Goal: Task Accomplishment & Management: Manage account settings

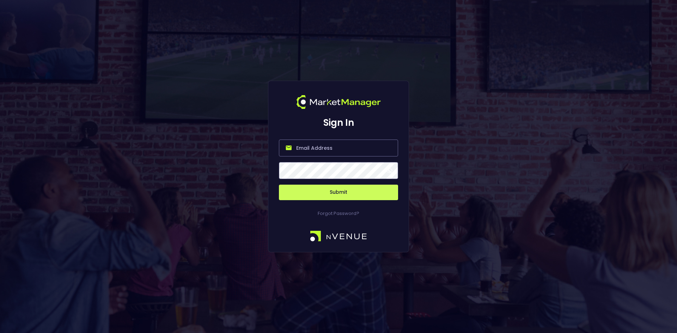
click at [321, 147] on input "email" at bounding box center [338, 148] width 119 height 17
type input "[EMAIL_ADDRESS][DOMAIN_NAME]"
click at [333, 189] on button "Submit" at bounding box center [338, 193] width 119 height 16
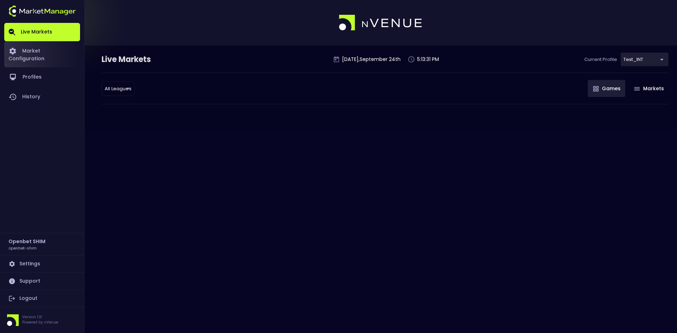
click at [50, 54] on link "Market Configuration" at bounding box center [42, 54] width 76 height 26
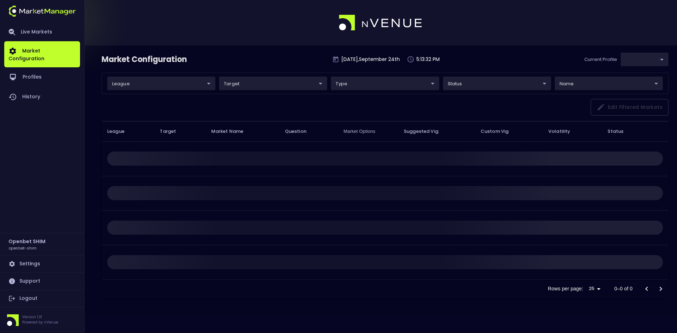
type input "7b109a49-af35-4bf1-9088-2b0c1d108231"
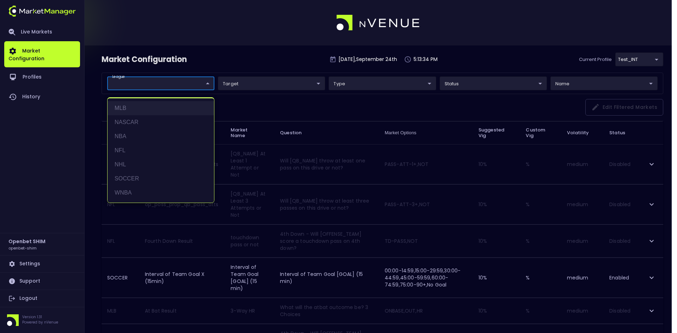
click at [141, 108] on li "MLB" at bounding box center [161, 108] width 107 height 14
type input "MLB"
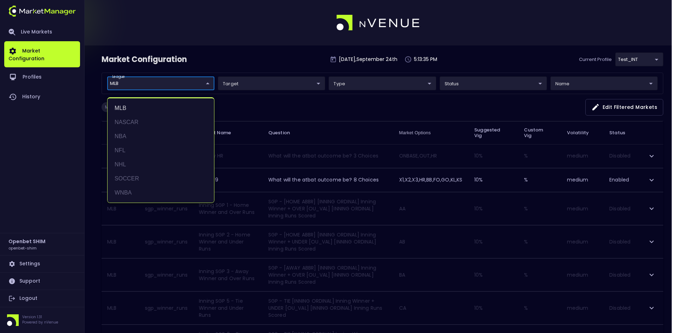
click at [260, 81] on div at bounding box center [338, 166] width 677 height 333
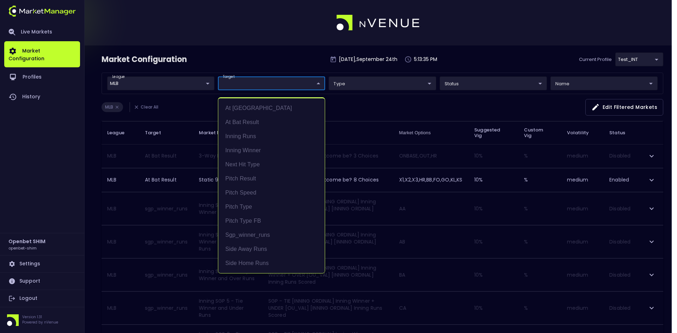
click at [250, 121] on li "At Bat Result" at bounding box center [271, 122] width 107 height 14
type input "At Bat Result"
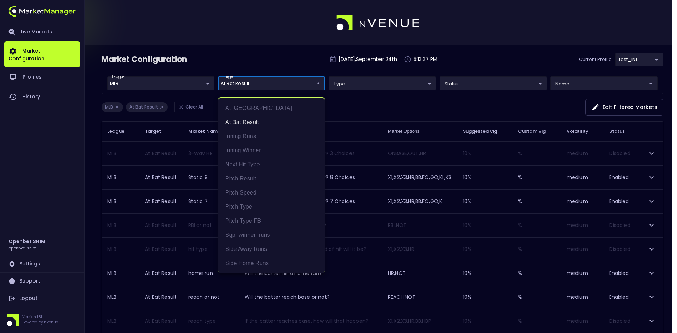
click at [353, 103] on div at bounding box center [338, 166] width 677 height 333
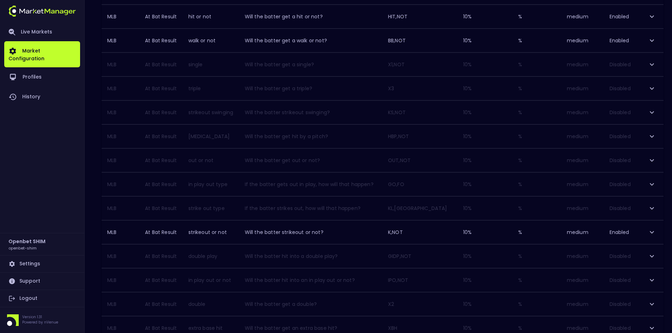
scroll to position [443, 0]
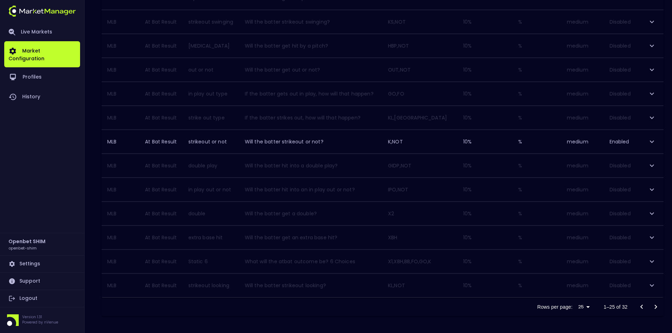
click at [656, 307] on icon "Go to next page" at bounding box center [656, 307] width 8 height 8
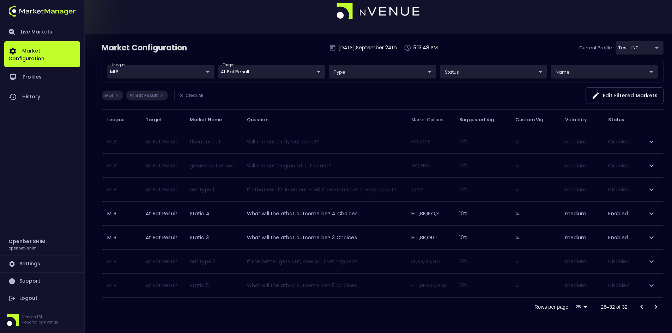
scroll to position [12, 0]
click at [642, 308] on icon "Go to previous page" at bounding box center [641, 307] width 2 height 4
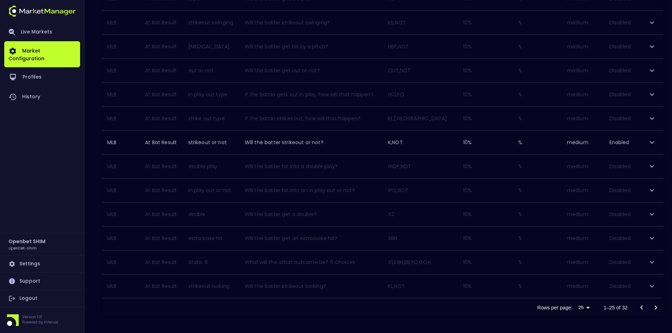
scroll to position [443, 0]
click at [655, 306] on icon "Go to next page" at bounding box center [656, 307] width 8 height 8
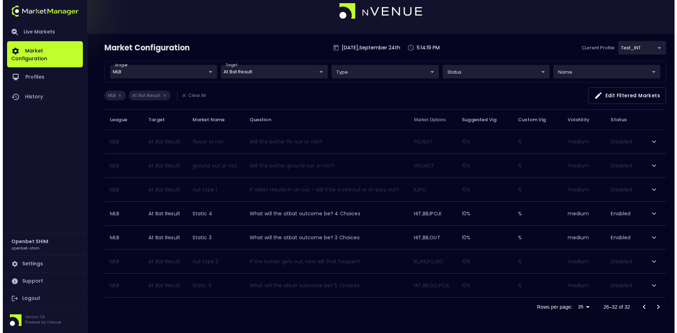
scroll to position [12, 0]
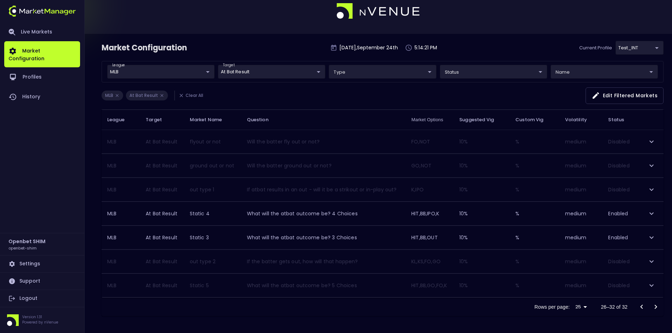
click at [642, 307] on icon "Go to previous page" at bounding box center [641, 307] width 8 height 8
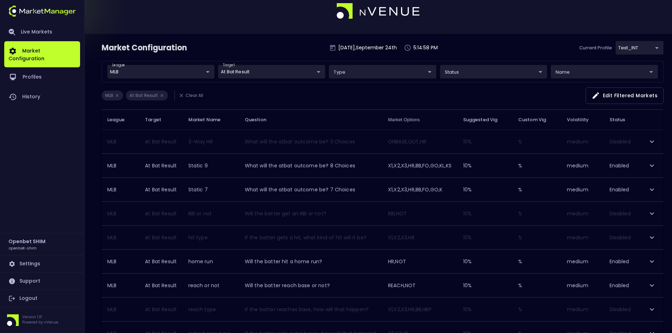
click at [654, 166] on icon "expand row" at bounding box center [652, 166] width 8 height 8
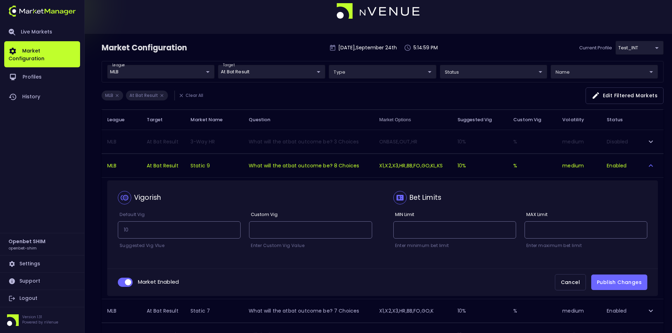
click at [121, 280] on input "collapsible table" at bounding box center [128, 282] width 19 height 6
checkbox input "false"
click at [613, 286] on button "Publish Changes" at bounding box center [619, 283] width 56 height 16
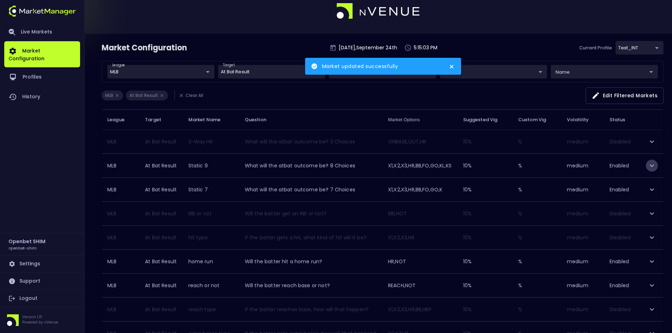
click at [652, 165] on icon "expand row" at bounding box center [652, 166] width 8 height 8
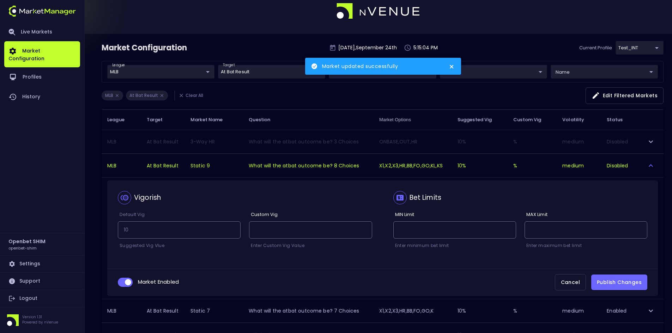
click at [125, 283] on input "collapsible table" at bounding box center [128, 282] width 19 height 6
checkbox input "false"
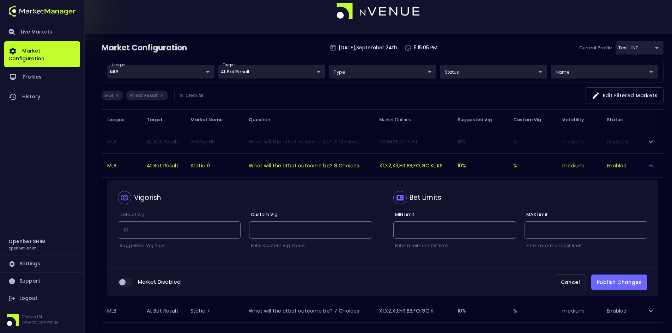
click at [609, 279] on button "Publish Changes" at bounding box center [619, 283] width 56 height 16
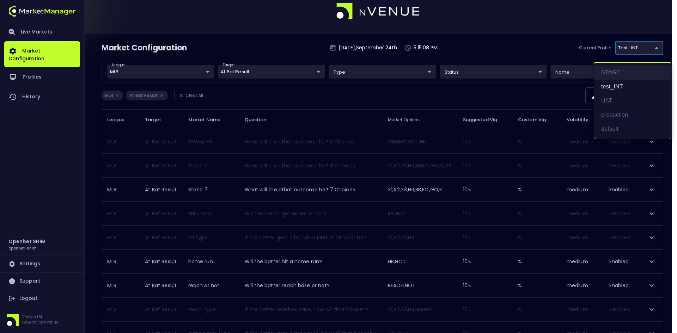
click at [615, 74] on li "STAGE" at bounding box center [632, 73] width 77 height 14
type input "04a2ae1d-a1ce-4693-adc0-1b4c1732d28c"
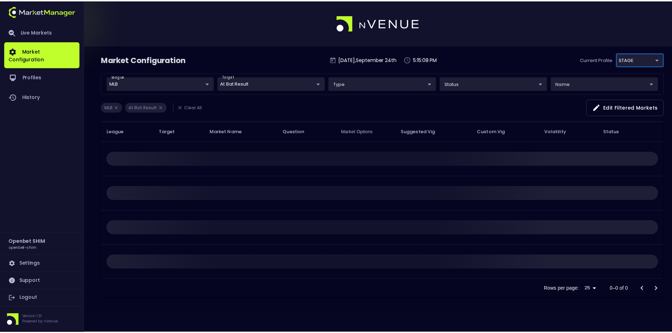
scroll to position [0, 0]
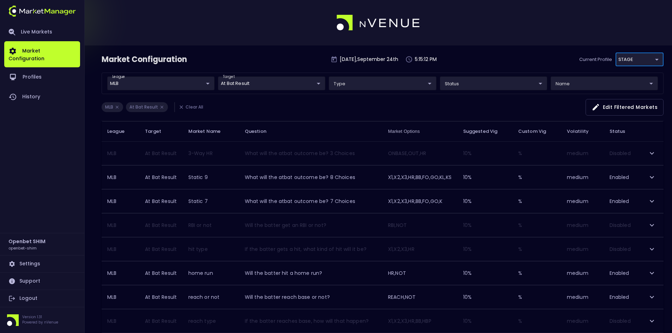
click at [651, 177] on icon "expand row" at bounding box center [652, 177] width 4 height 2
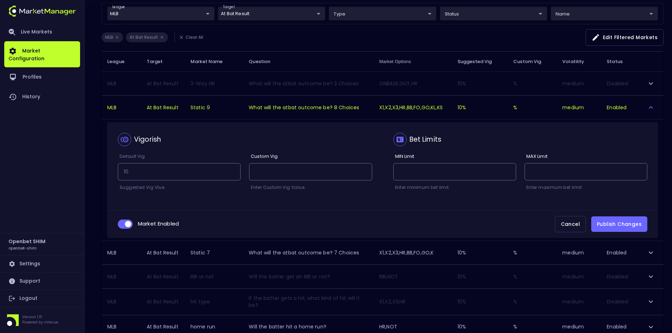
scroll to position [71, 0]
click at [122, 223] on input "collapsible table" at bounding box center [128, 223] width 19 height 6
checkbox input "false"
click at [623, 225] on button "Publish Changes" at bounding box center [619, 224] width 56 height 16
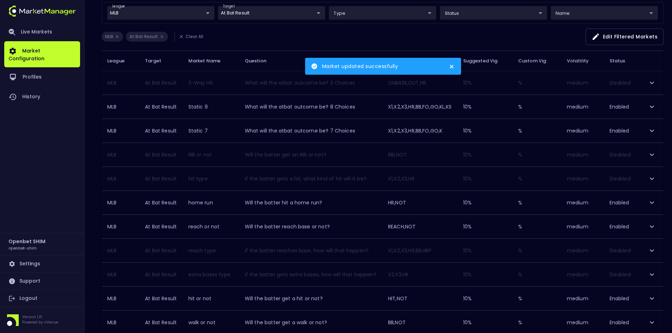
click at [650, 109] on icon "expand row" at bounding box center [652, 107] width 8 height 8
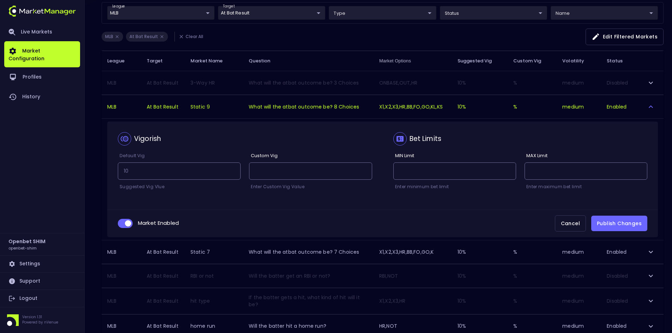
click at [125, 223] on input "collapsible table" at bounding box center [128, 223] width 19 height 6
checkbox input "false"
click at [625, 220] on button "Publish Changes" at bounding box center [619, 224] width 56 height 16
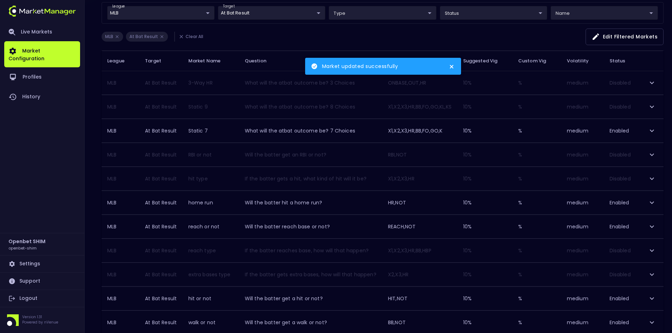
click at [454, 67] on icon "close" at bounding box center [451, 67] width 5 height 6
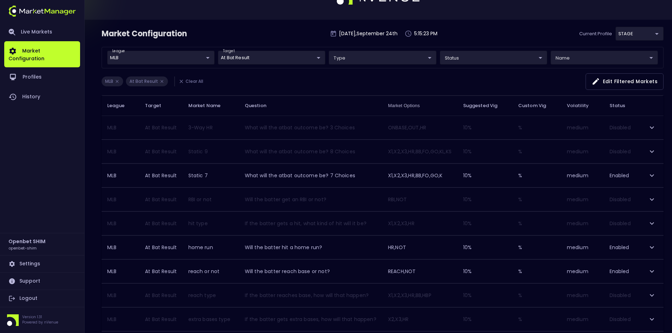
scroll to position [0, 0]
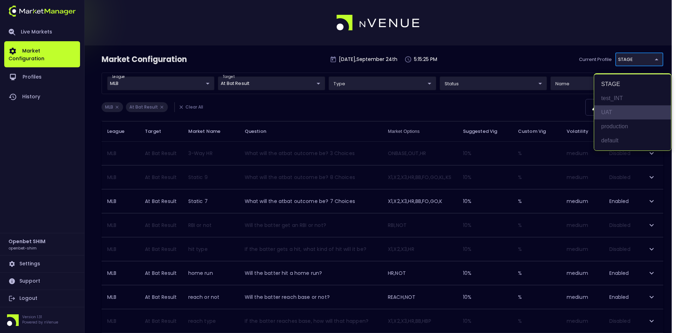
click at [612, 112] on li "UAT" at bounding box center [632, 112] width 77 height 14
type input "1da1c8ba-b6a7-4cce-8b7b-55bbb8ba0f60"
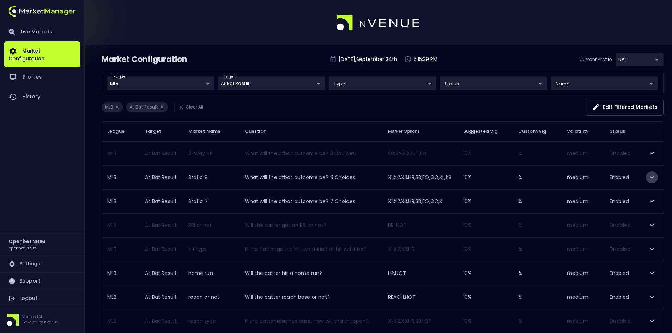
click at [649, 177] on icon "expand row" at bounding box center [652, 177] width 8 height 8
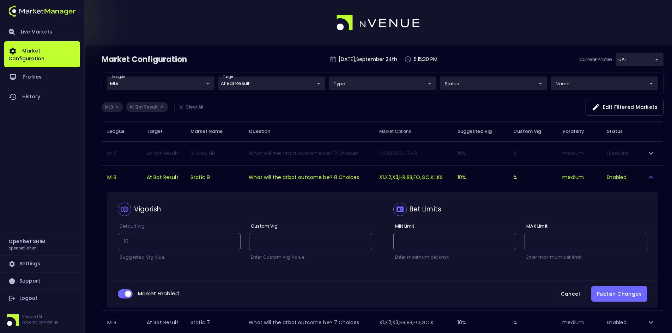
click at [122, 296] on input "collapsible table" at bounding box center [128, 294] width 19 height 6
checkbox input "false"
click at [616, 293] on button "Publish Changes" at bounding box center [619, 294] width 56 height 16
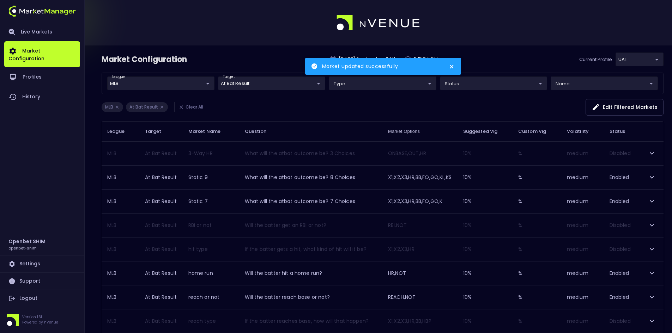
click at [649, 179] on icon "expand row" at bounding box center [652, 177] width 8 height 8
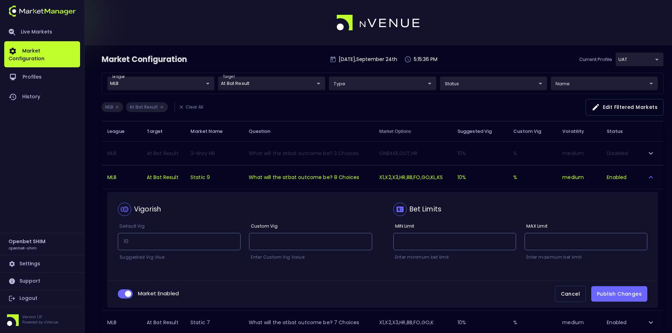
click at [123, 293] on input "collapsible table" at bounding box center [128, 294] width 19 height 6
checkbox input "false"
click at [619, 295] on button "Publish Changes" at bounding box center [619, 294] width 56 height 16
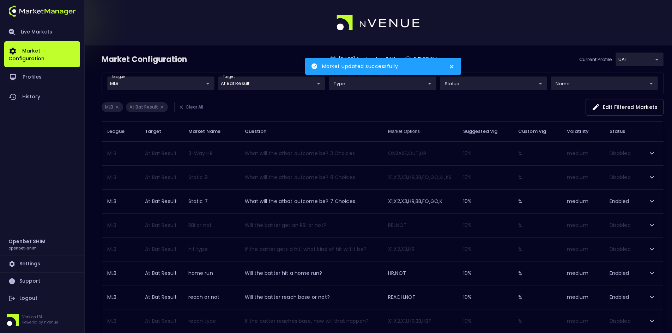
click at [454, 66] on icon "close" at bounding box center [451, 67] width 5 height 6
